Goal: Information Seeking & Learning: Learn about a topic

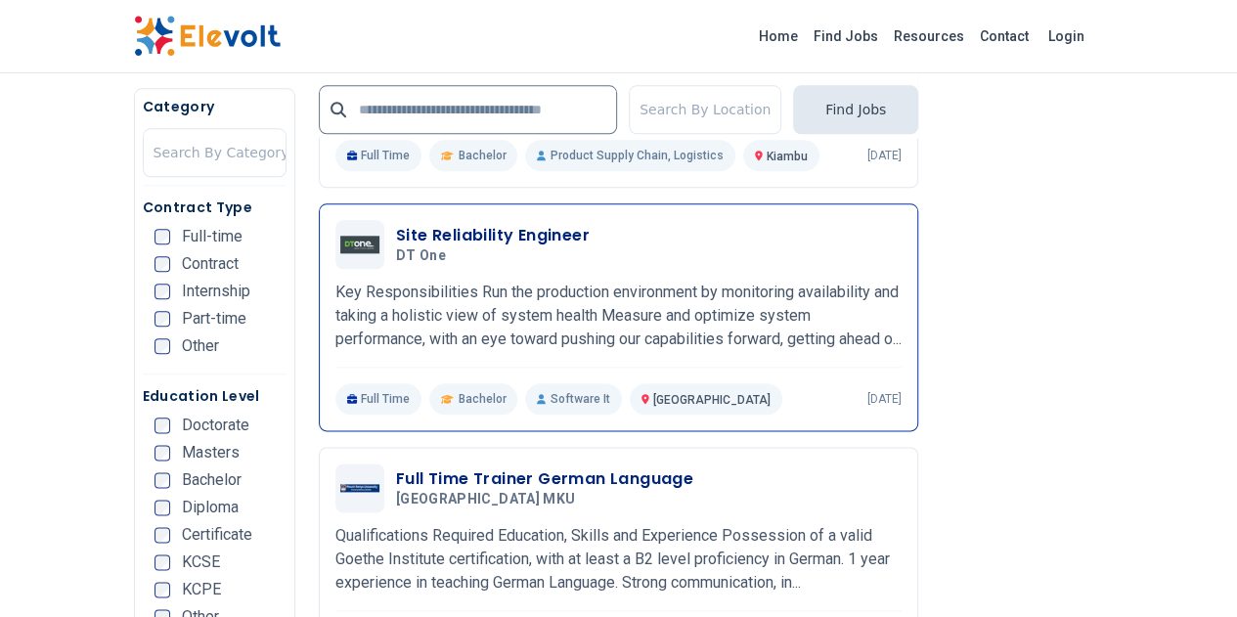
scroll to position [978, 0]
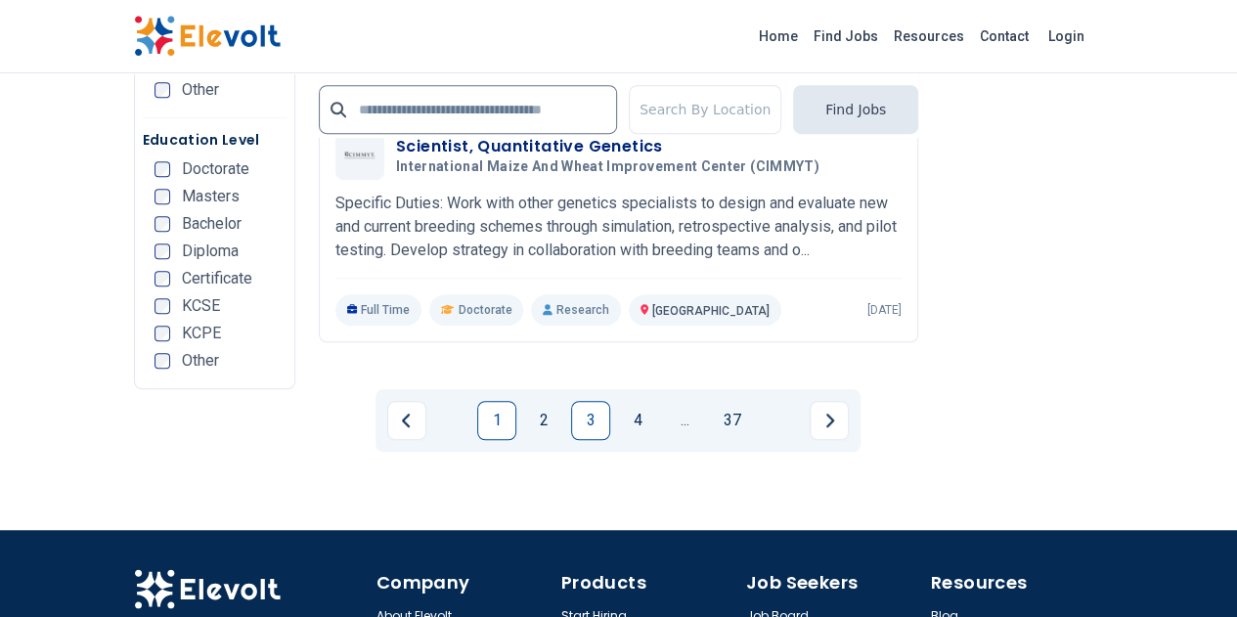
click at [482, 401] on link "1" at bounding box center [496, 420] width 39 height 39
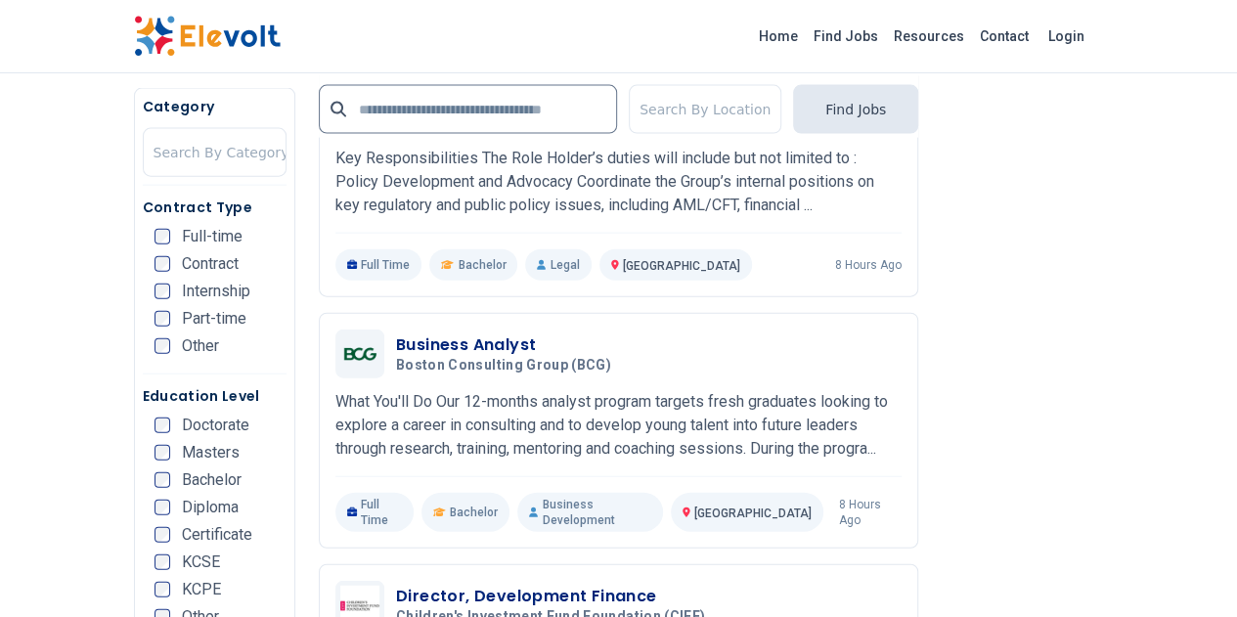
scroll to position [2151, 0]
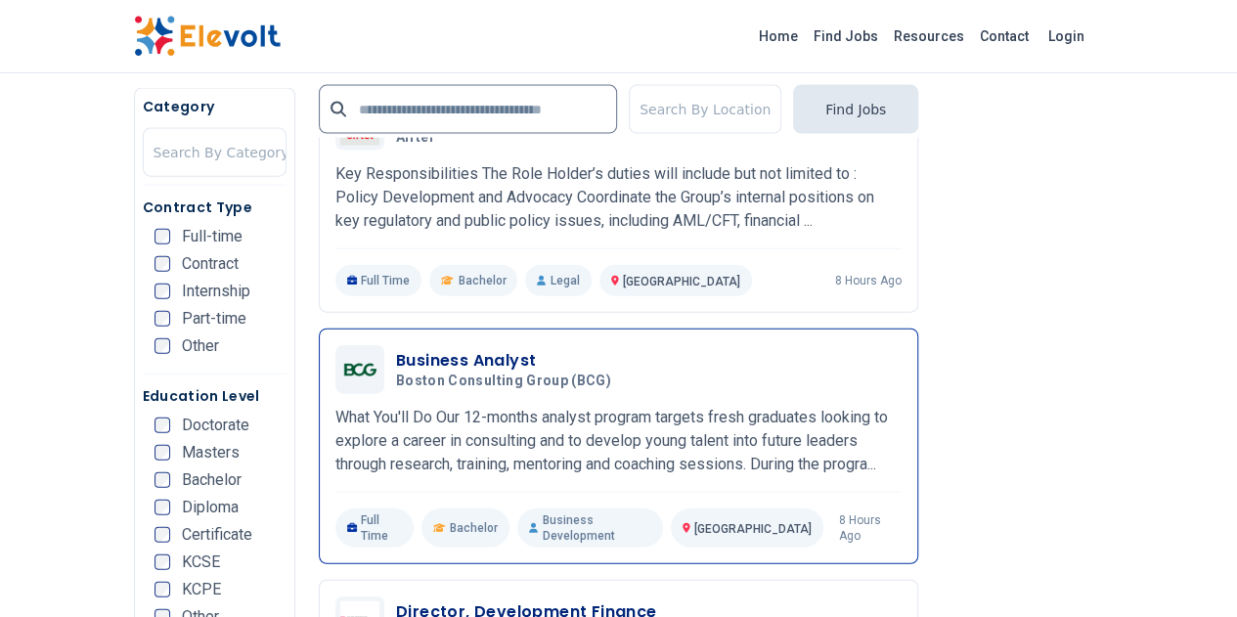
click at [396, 349] on h3 "Business Analyst" at bounding box center [507, 360] width 223 height 23
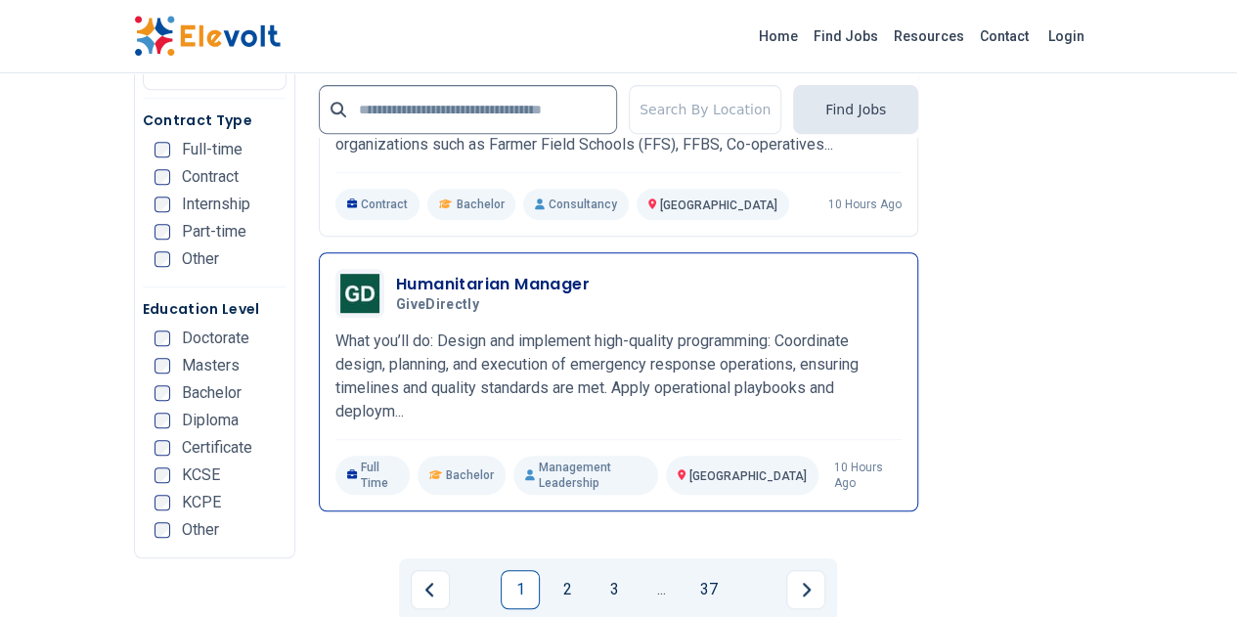
scroll to position [4107, 0]
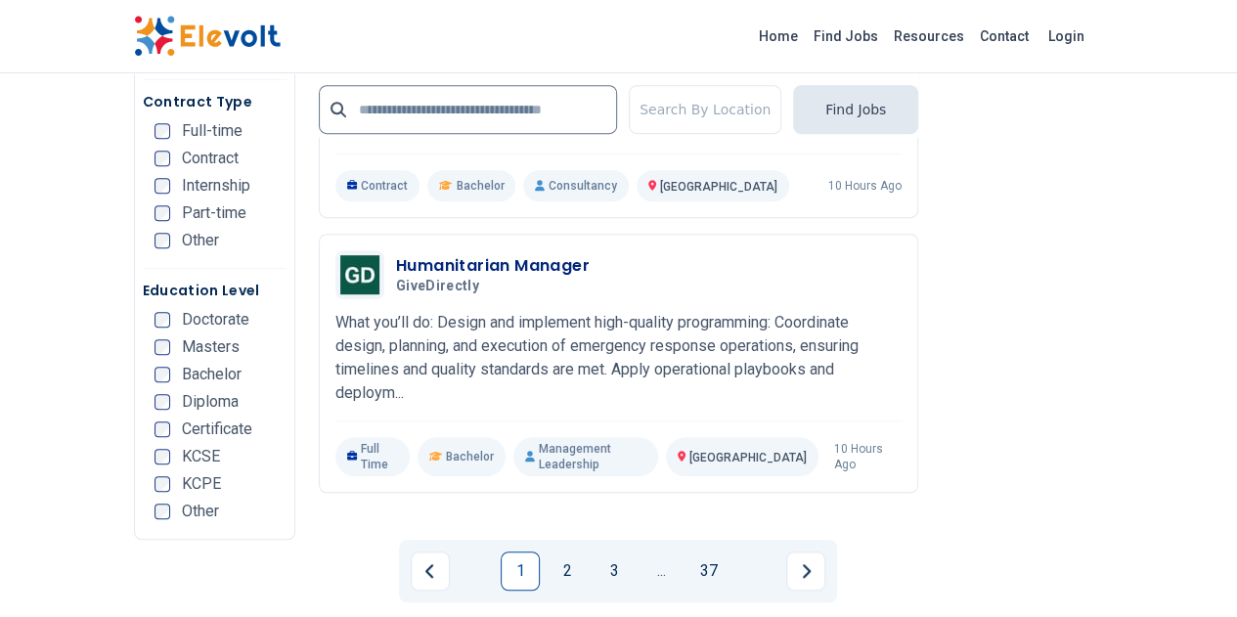
click at [527, 551] on link "1" at bounding box center [520, 570] width 39 height 39
click at [571, 551] on link "2" at bounding box center [567, 570] width 39 height 39
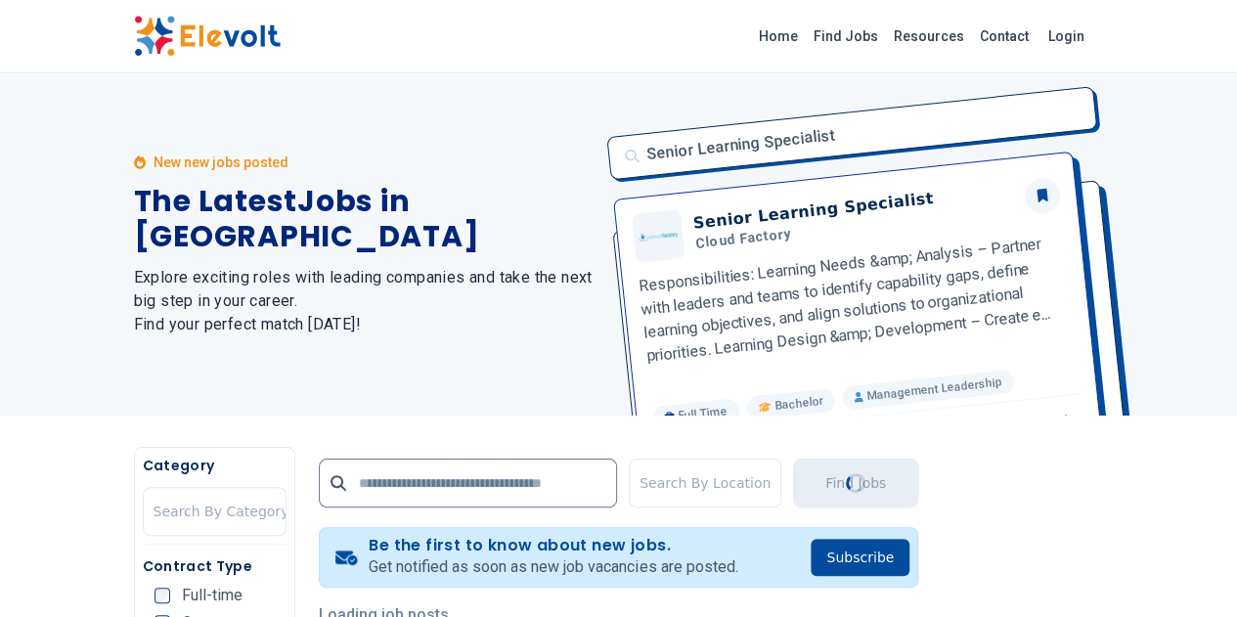
scroll to position [0, 0]
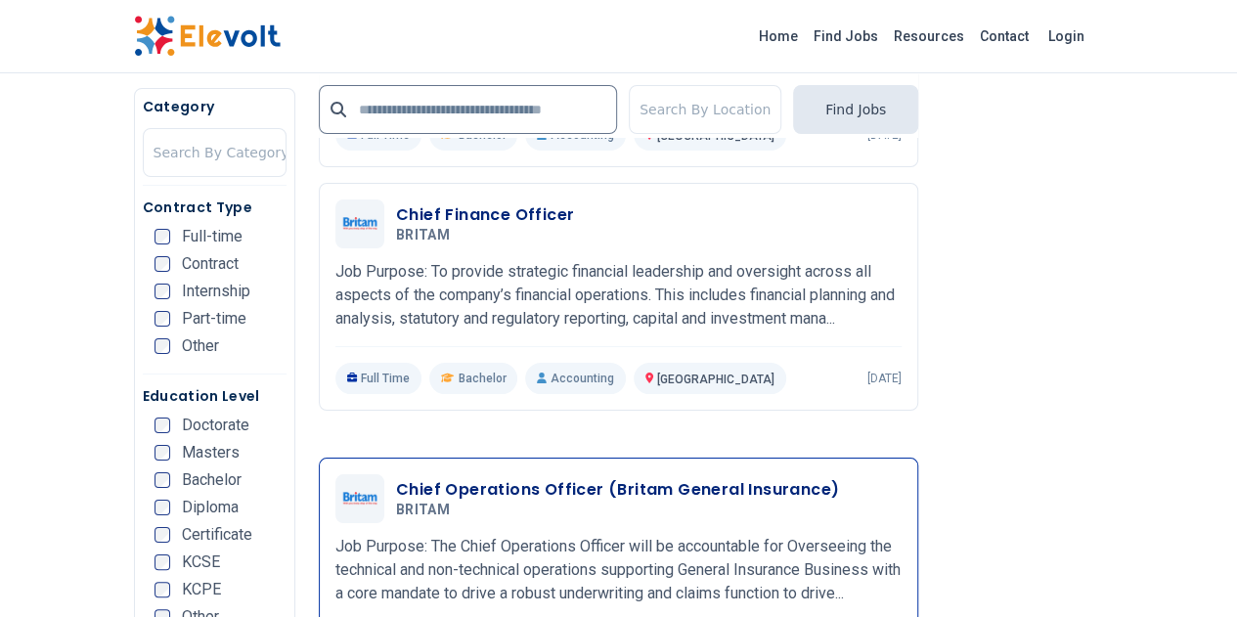
scroll to position [3618, 0]
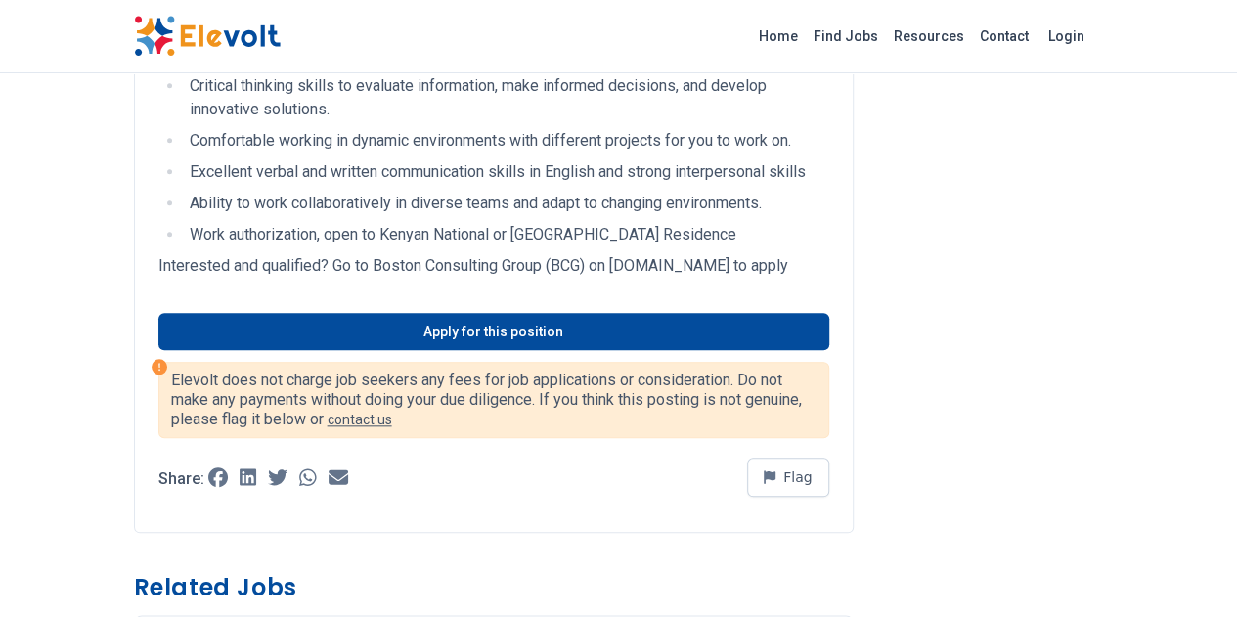
scroll to position [782, 0]
